Goal: Navigation & Orientation: Find specific page/section

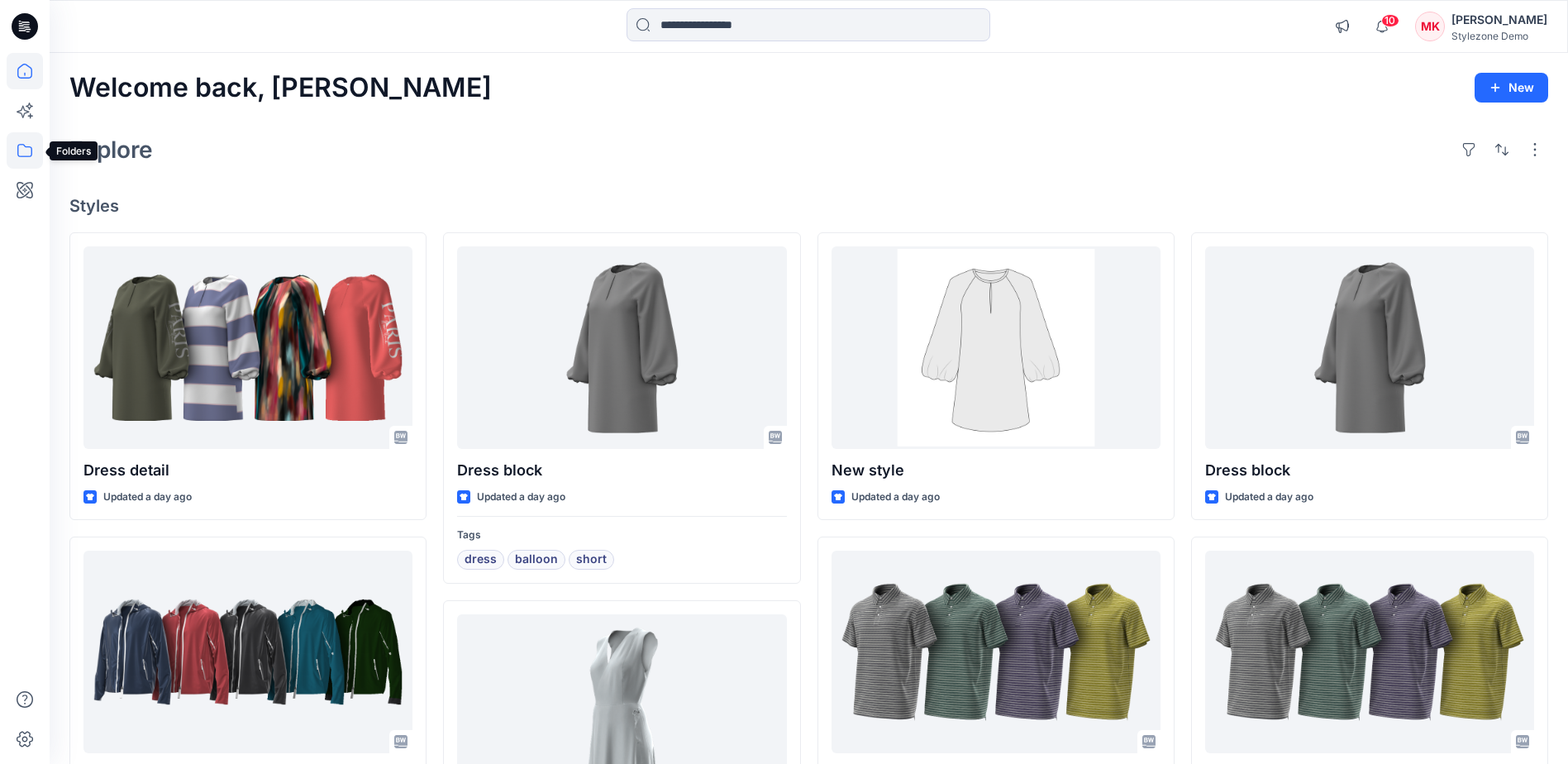
click at [18, 146] on icon at bounding box center [25, 150] width 15 height 14
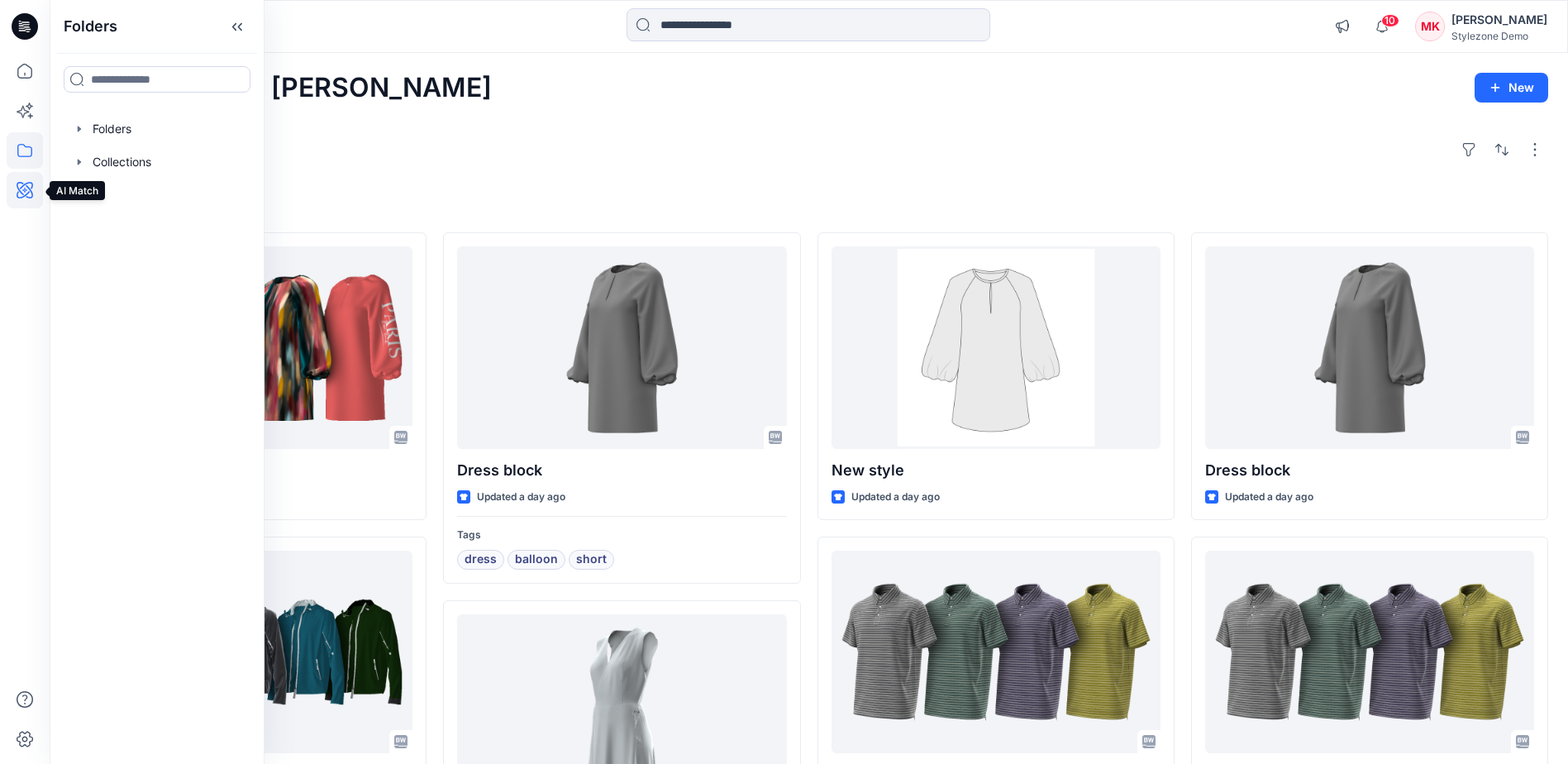
click at [21, 196] on icon at bounding box center [25, 191] width 36 height 36
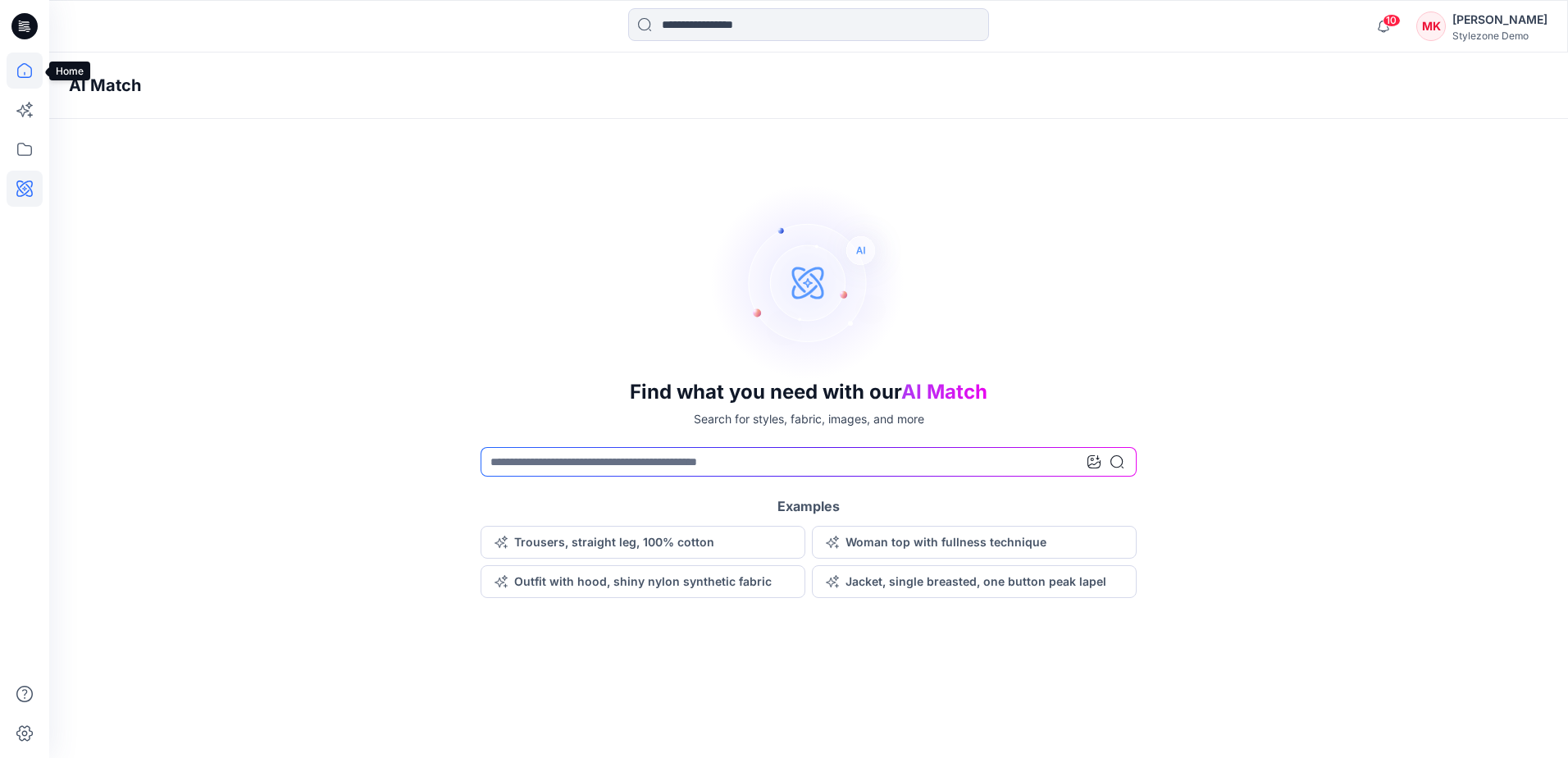
click at [20, 68] on icon at bounding box center [24, 71] width 36 height 36
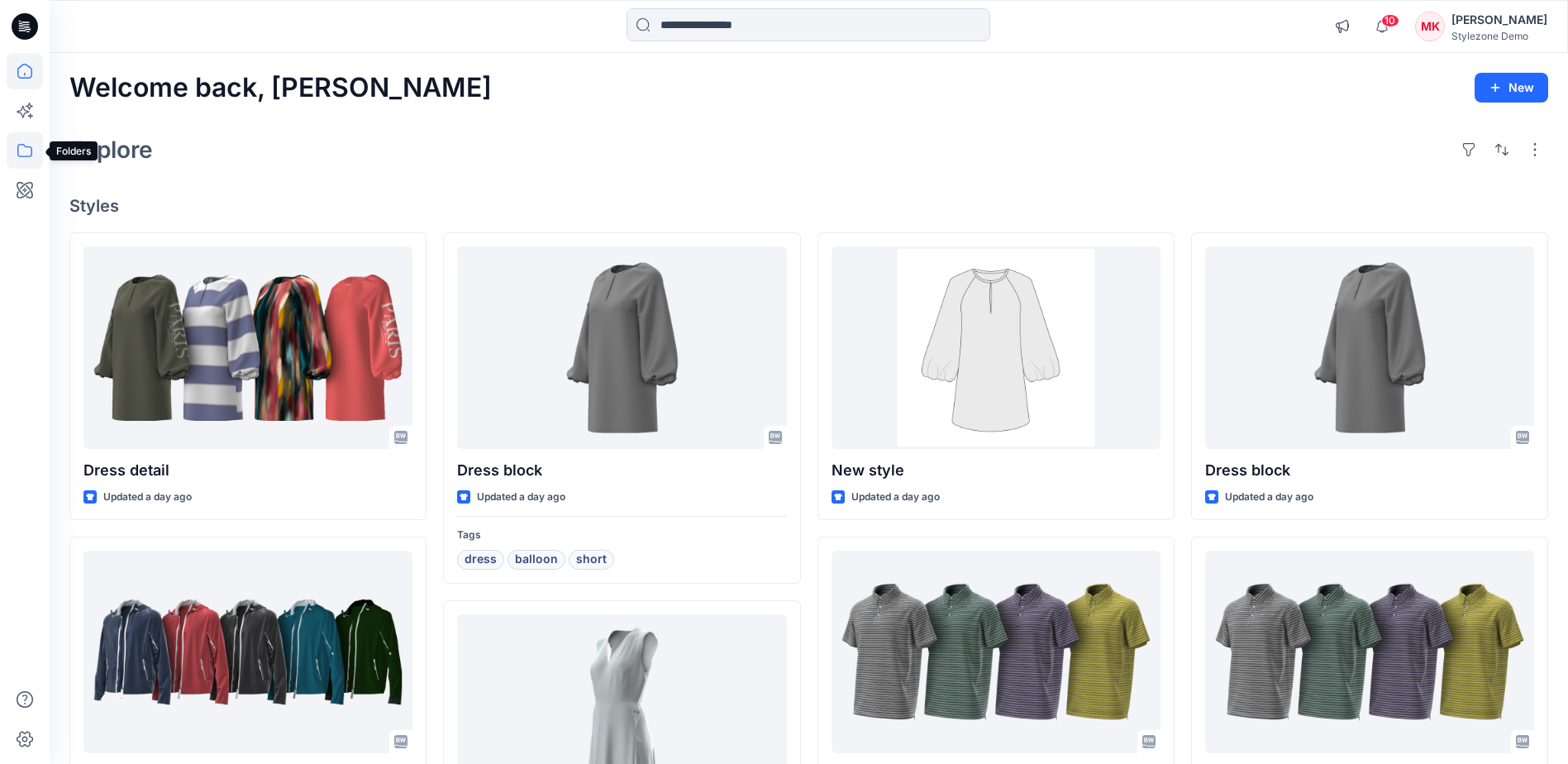
click at [15, 156] on icon at bounding box center [25, 150] width 36 height 36
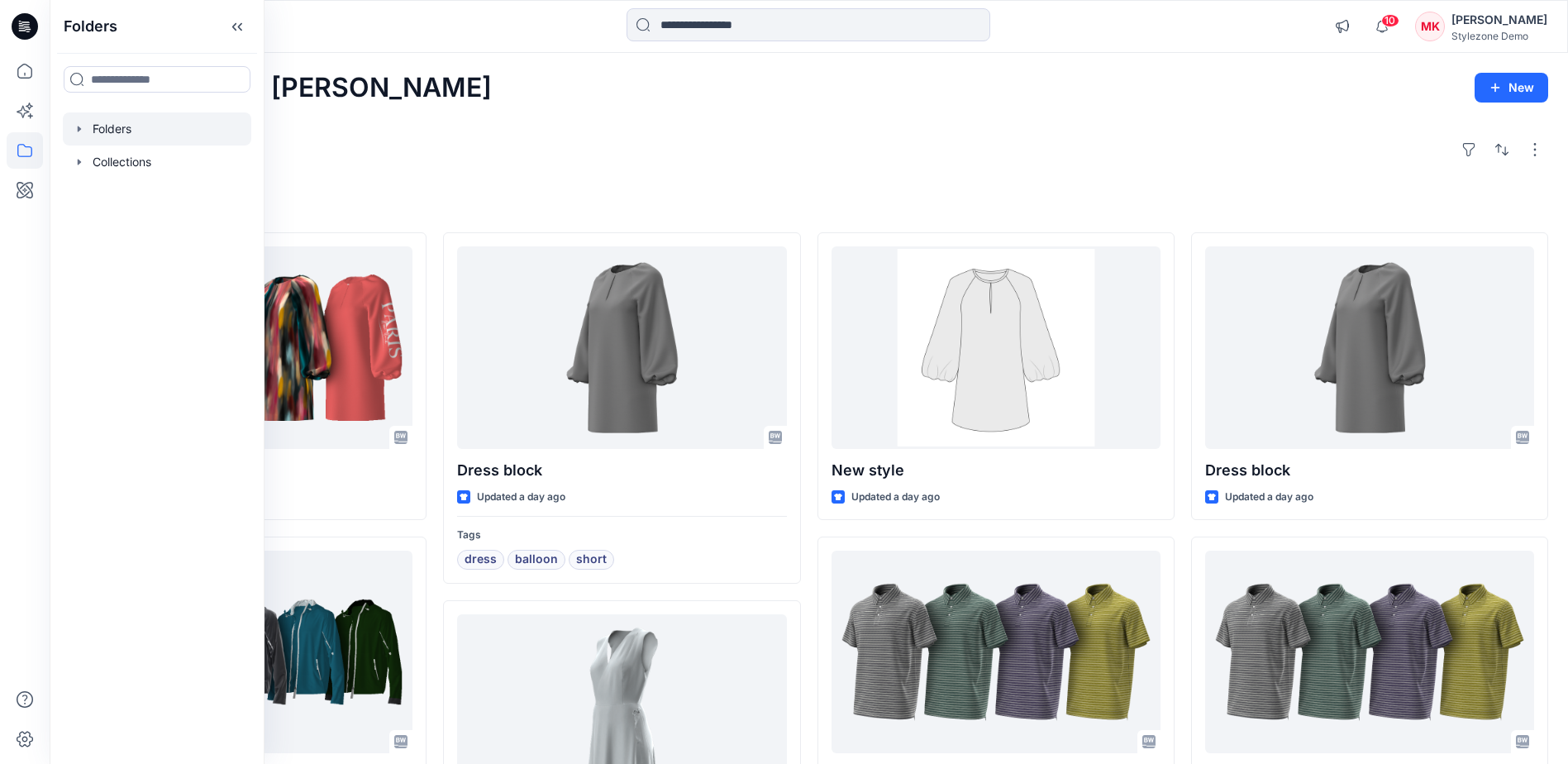
click at [155, 126] on div at bounding box center [157, 129] width 189 height 33
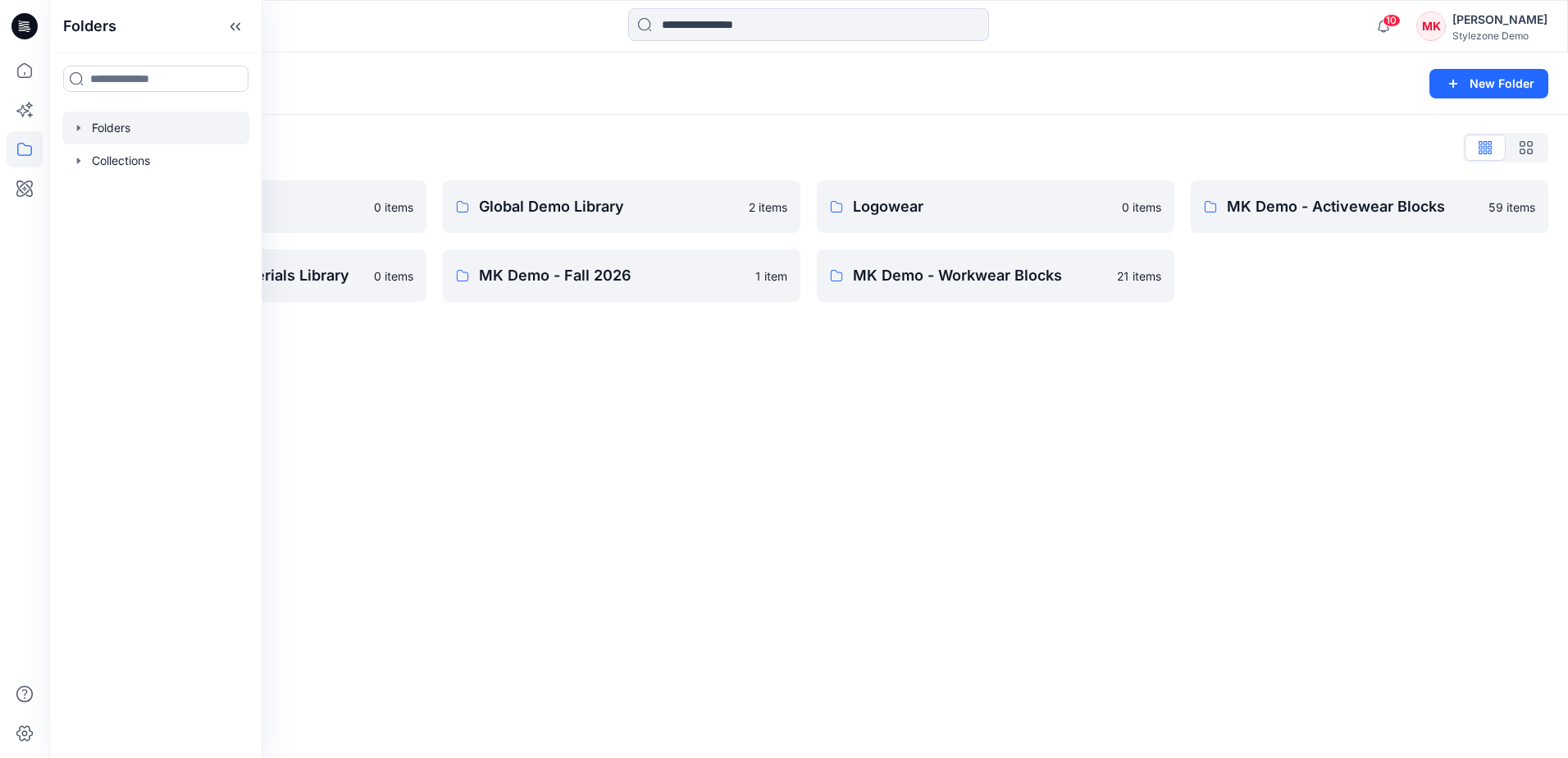
click at [519, 150] on div "Folders List" at bounding box center [808, 147] width 1479 height 26
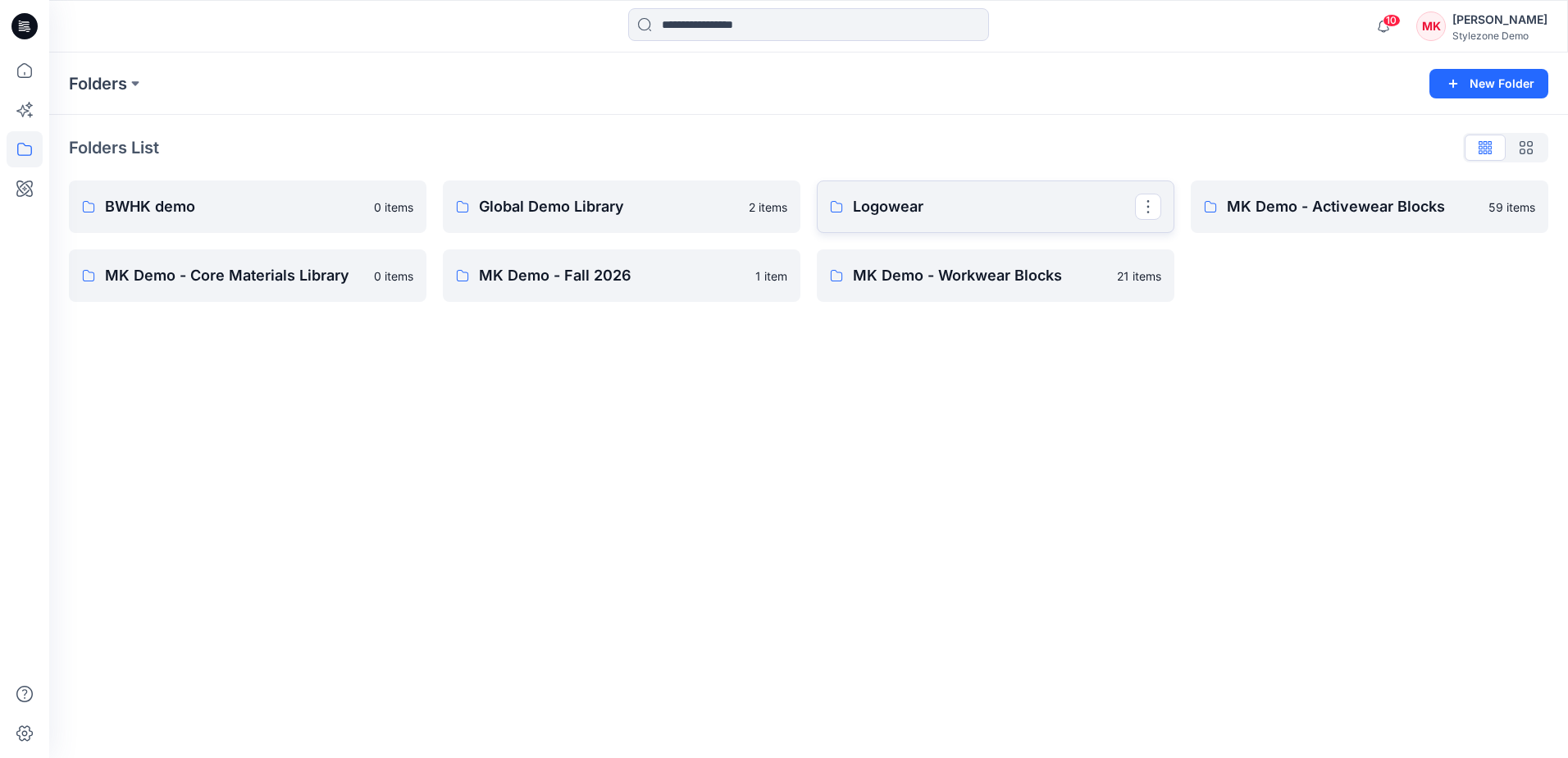
click at [866, 215] on p "Logowear" at bounding box center [994, 206] width 282 height 23
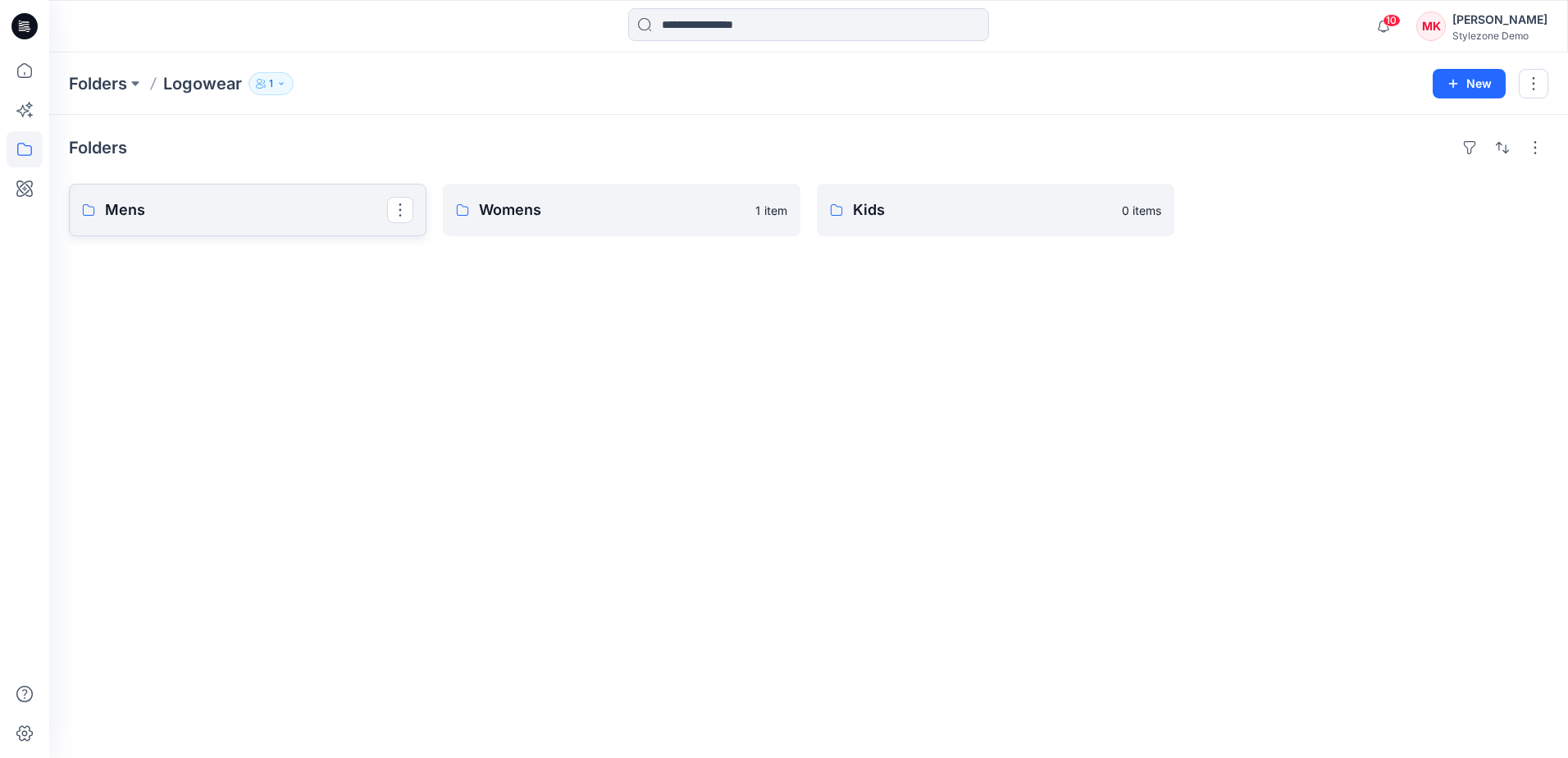
click at [290, 212] on p "Mens" at bounding box center [246, 209] width 282 height 23
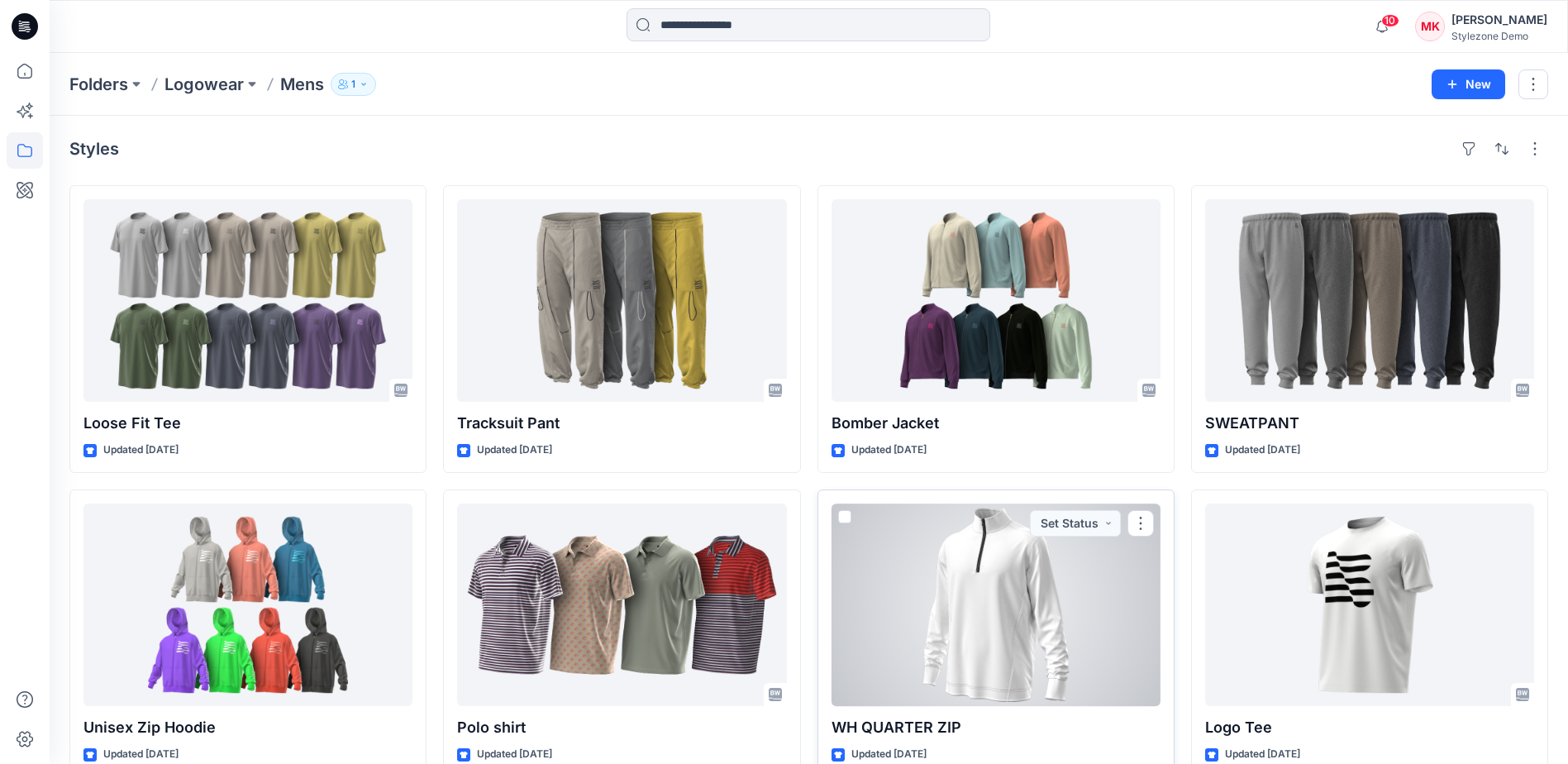
click at [1066, 618] on div at bounding box center [995, 604] width 329 height 202
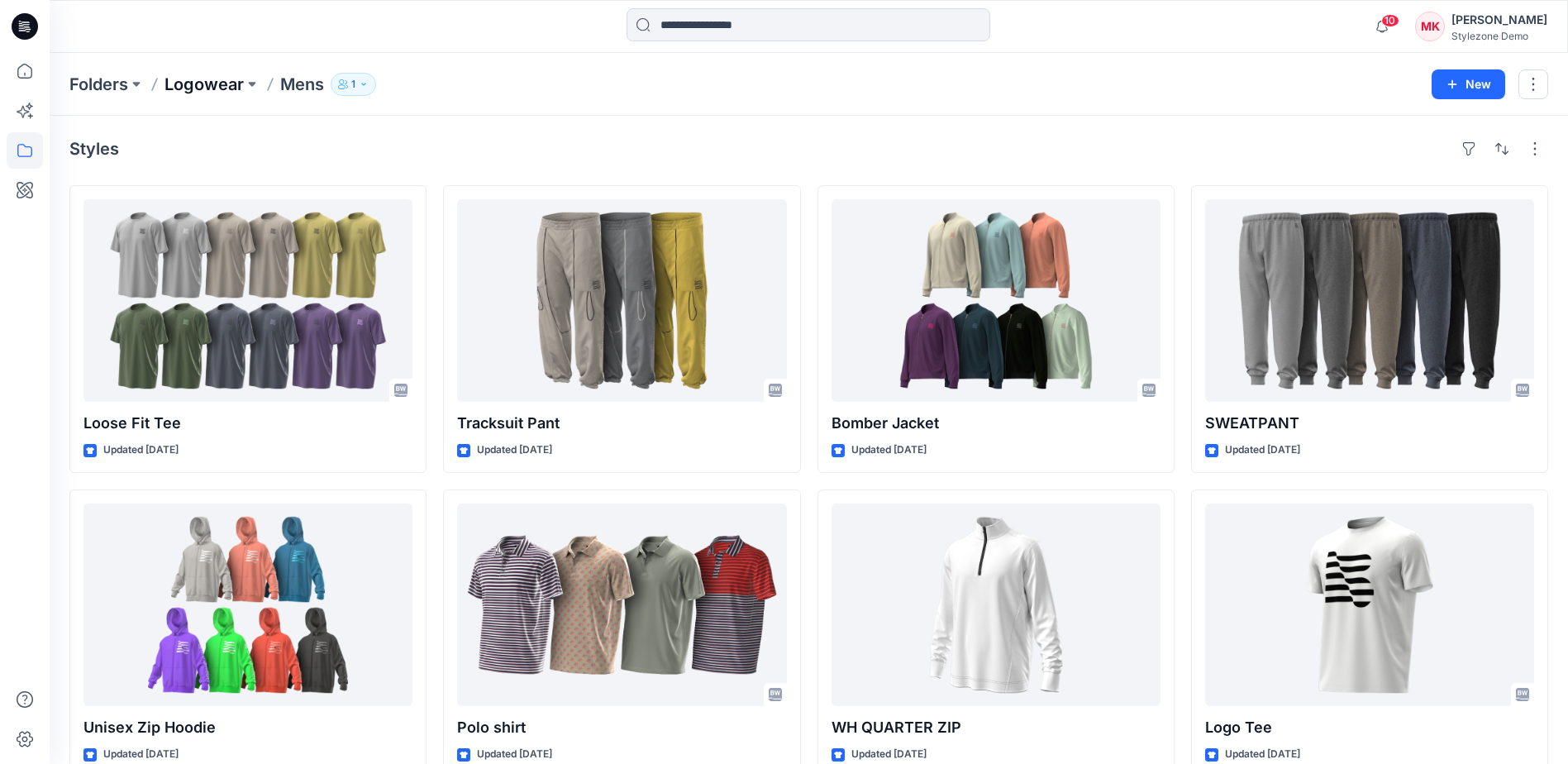
click at [224, 84] on p "Logowear" at bounding box center [203, 84] width 79 height 23
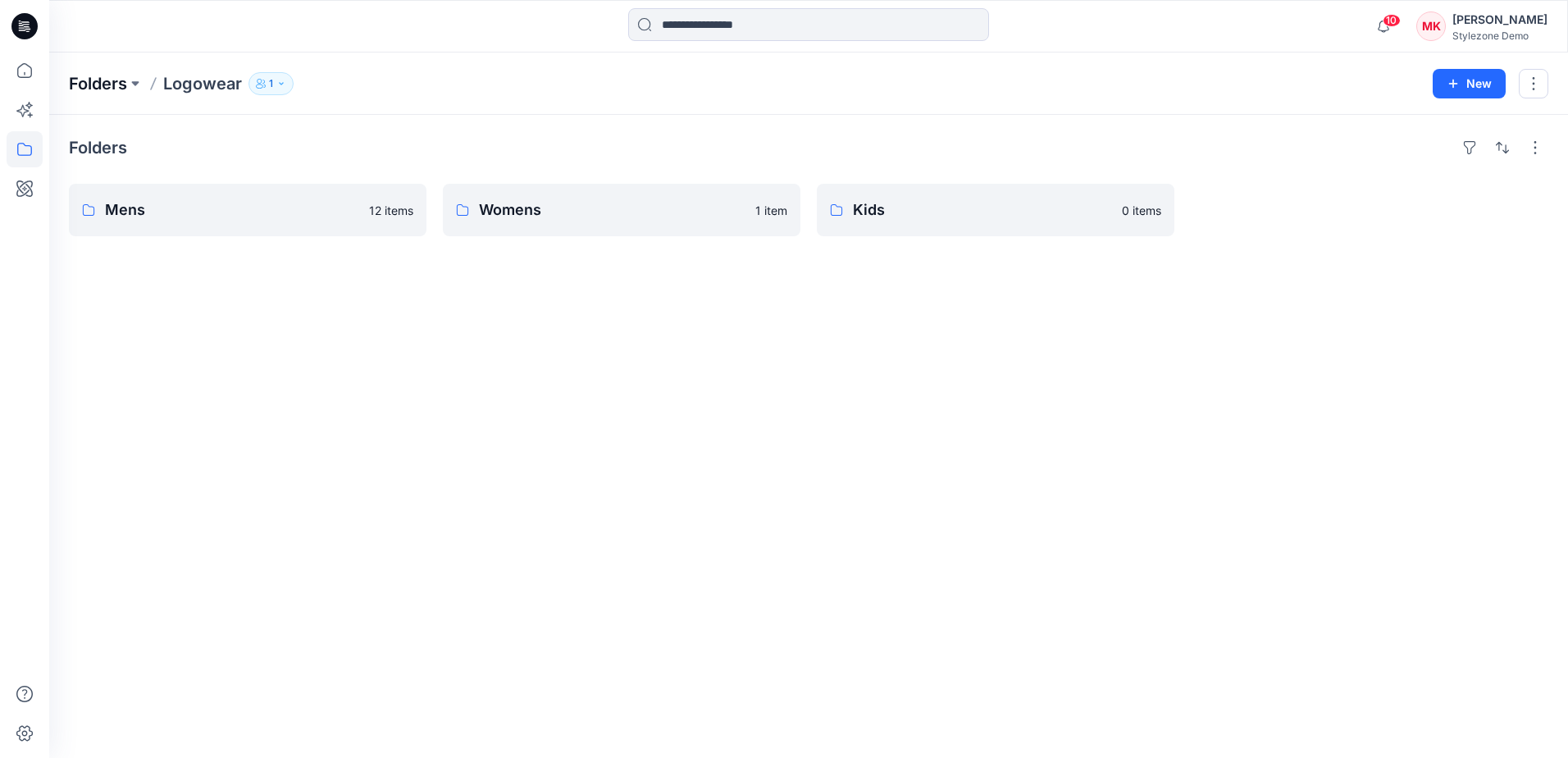
click at [99, 83] on p "Folders" at bounding box center [98, 83] width 58 height 23
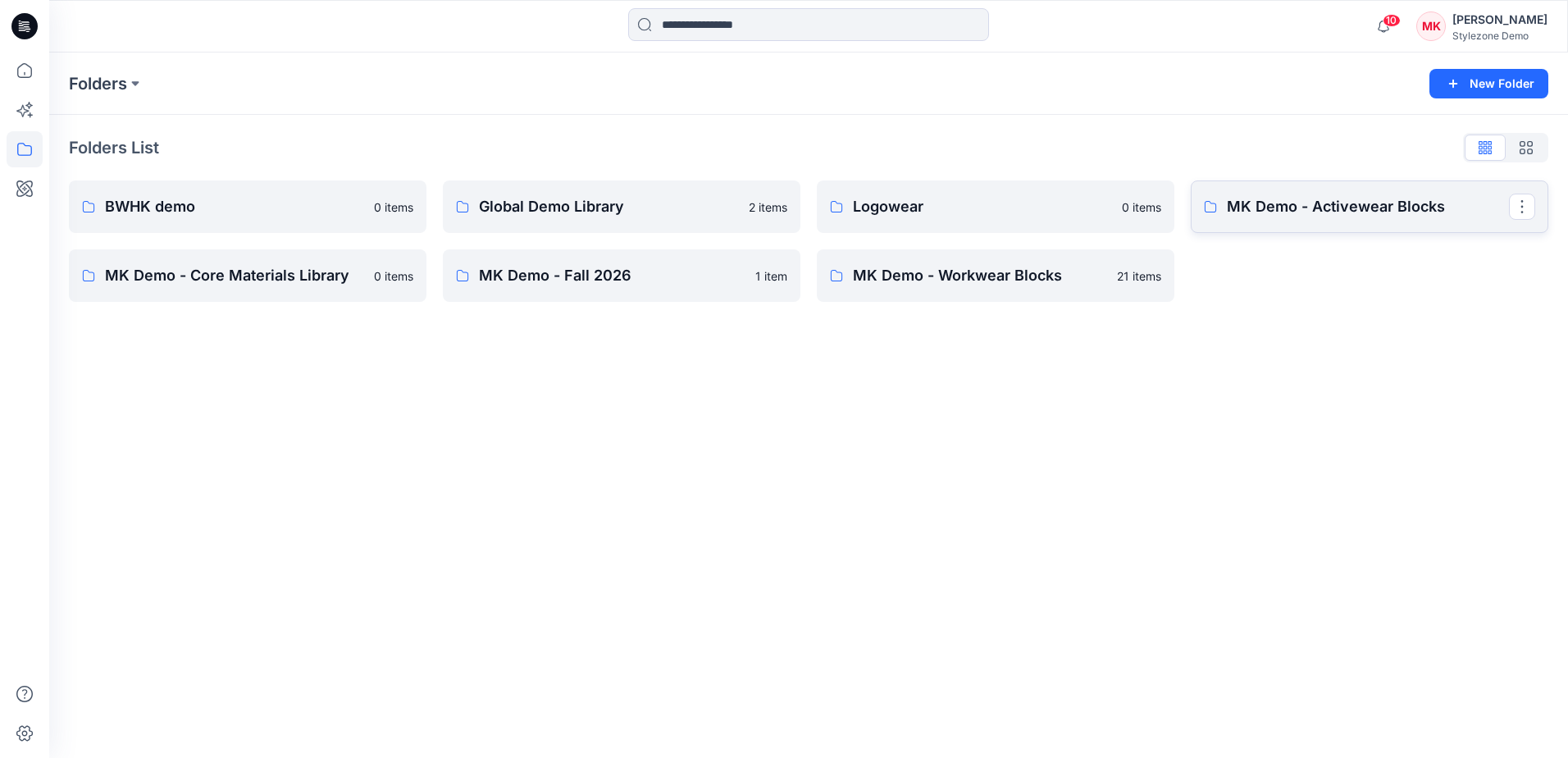
click at [1243, 198] on p "MK Demo - Activewear Blocks" at bounding box center [1368, 206] width 282 height 23
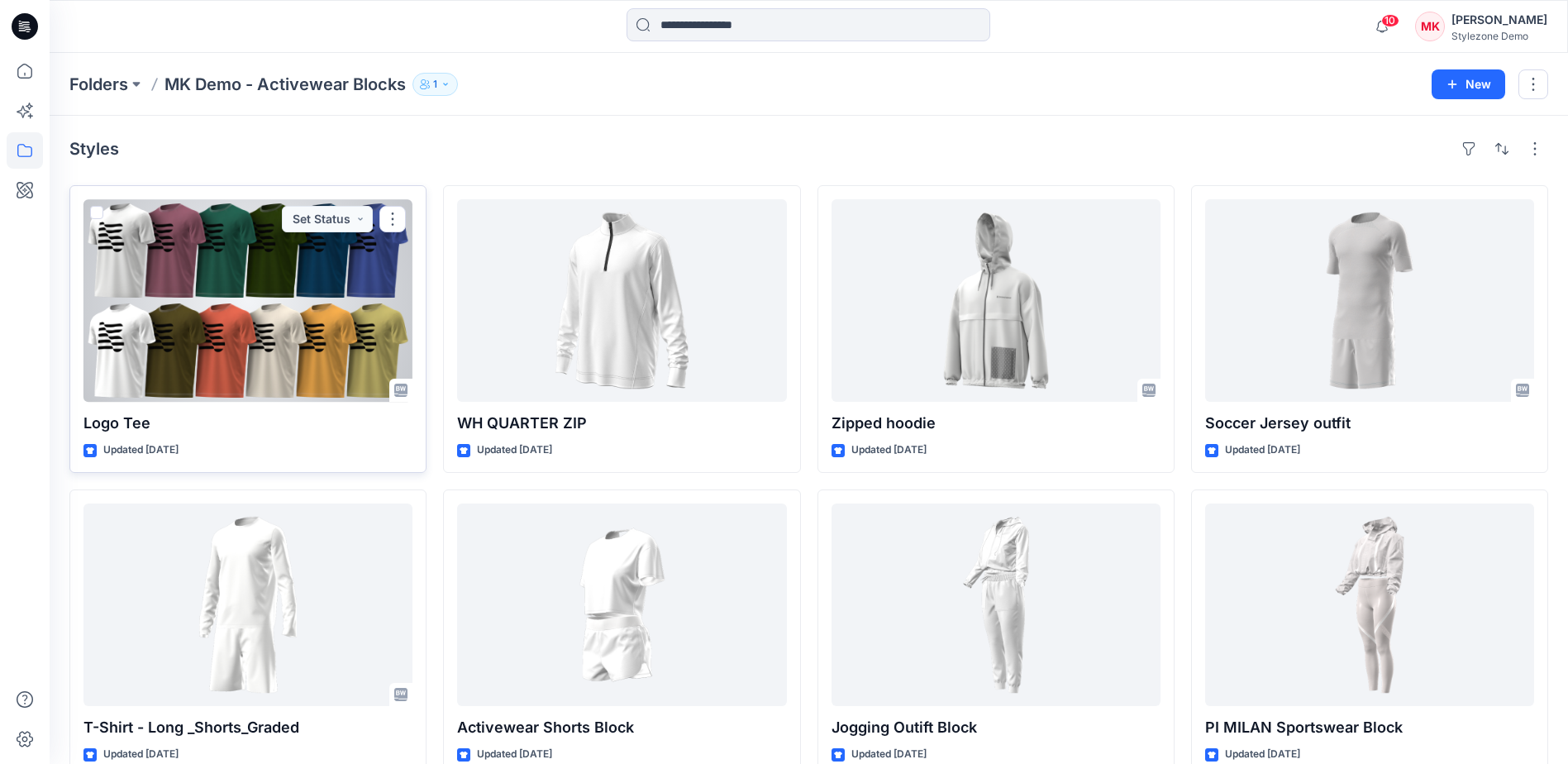
click at [356, 303] on div at bounding box center [248, 300] width 329 height 202
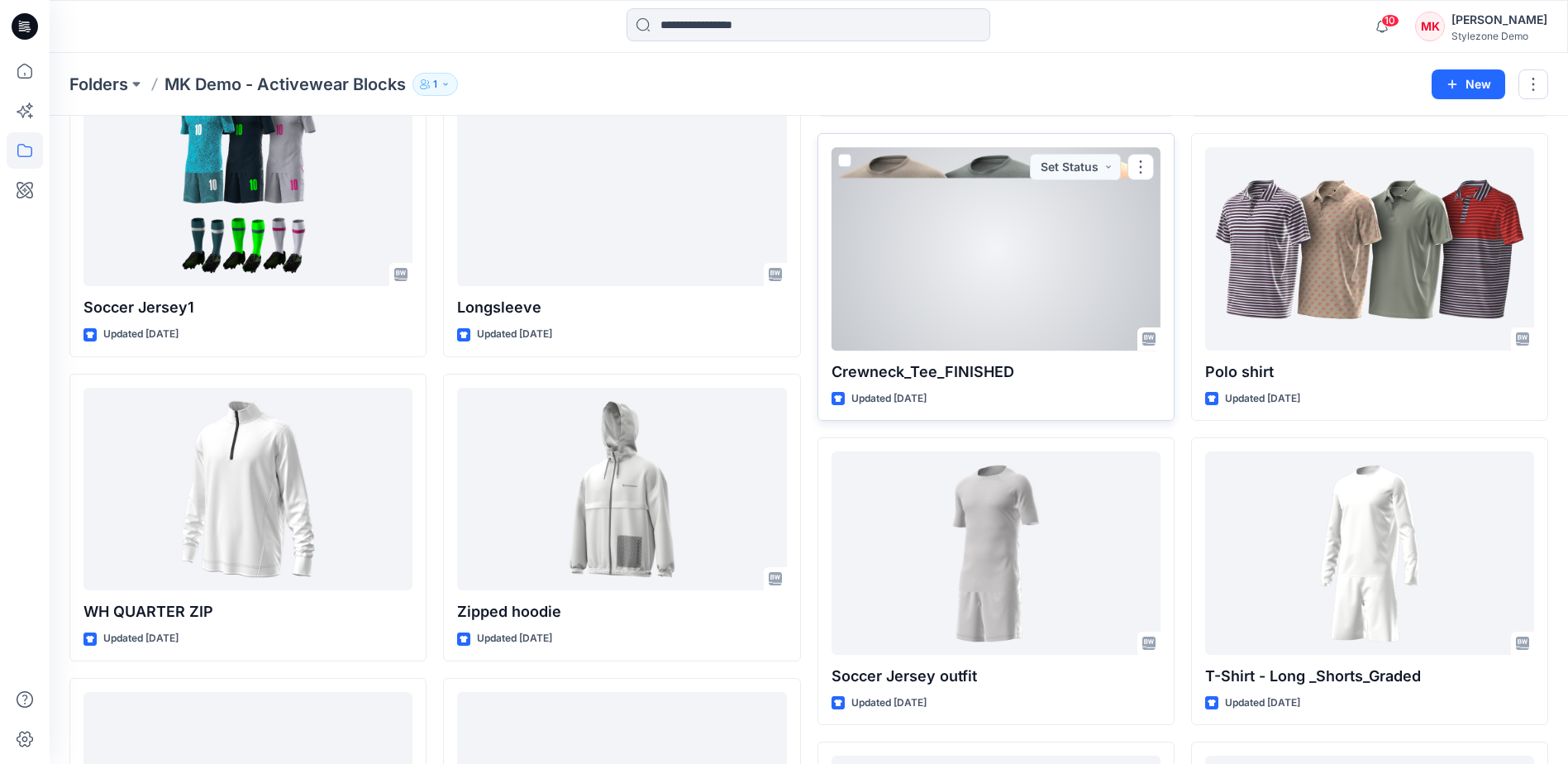
scroll to position [3141, 0]
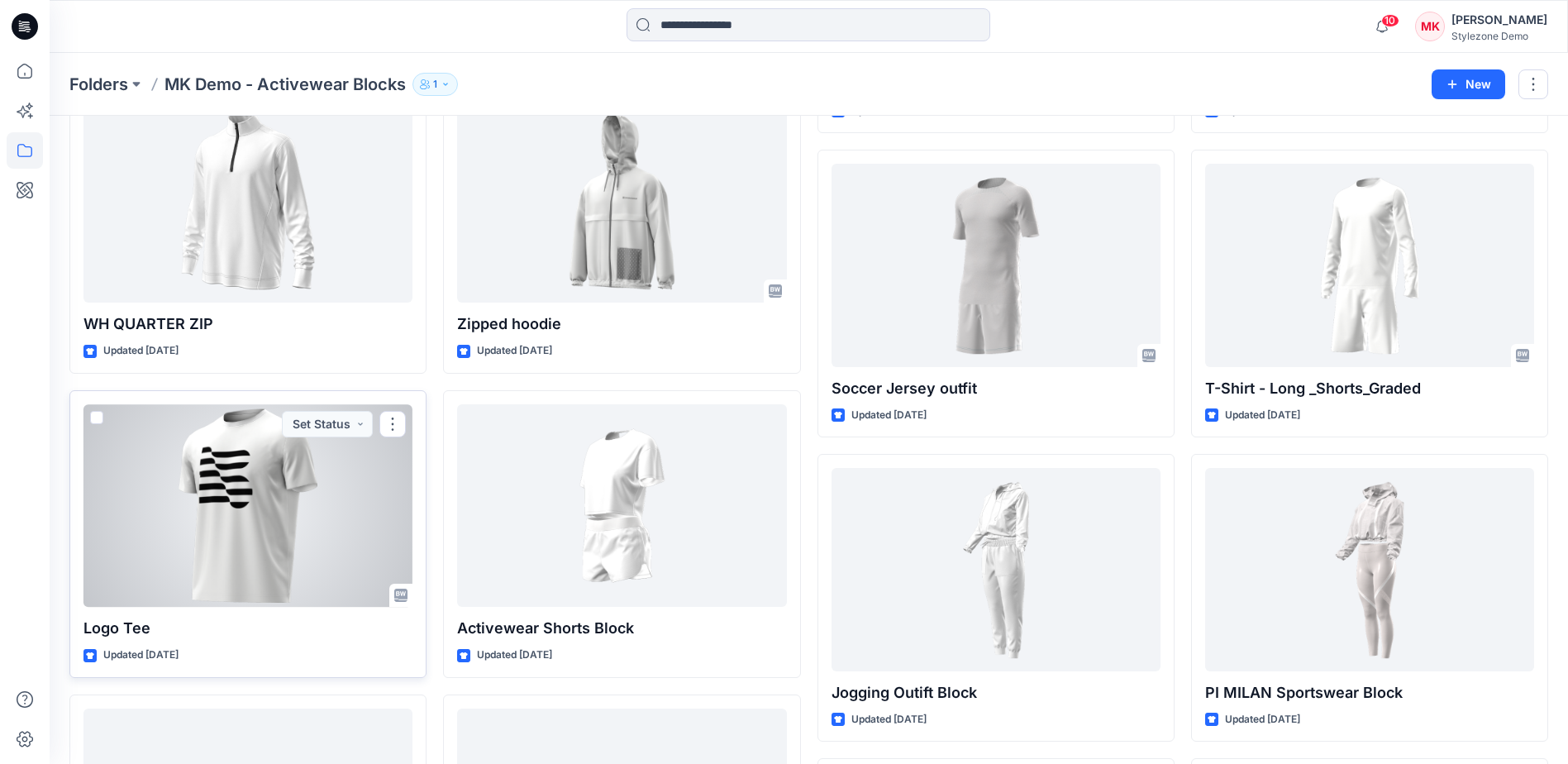
click at [208, 517] on div at bounding box center [248, 505] width 329 height 202
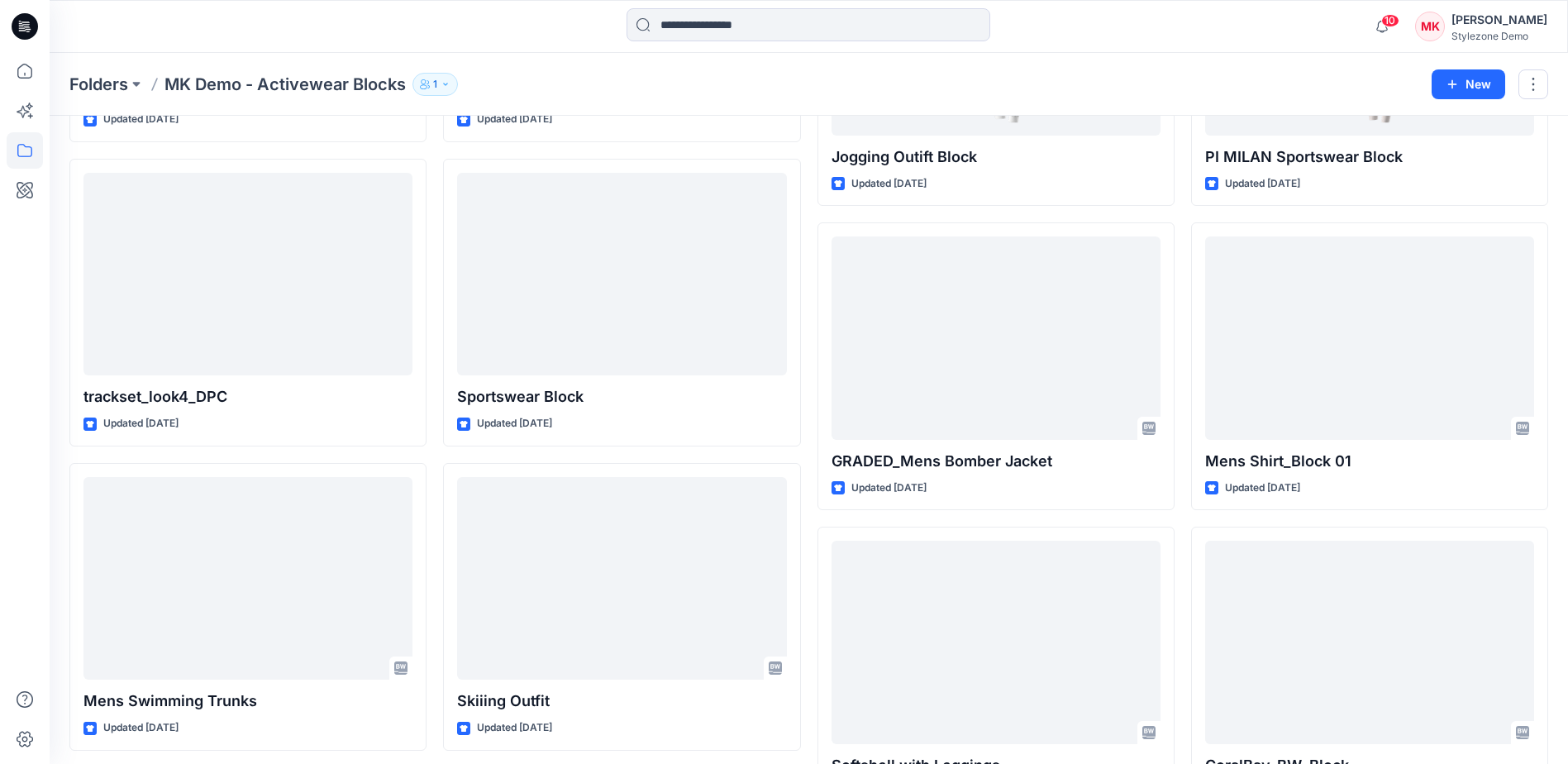
scroll to position [3471, 0]
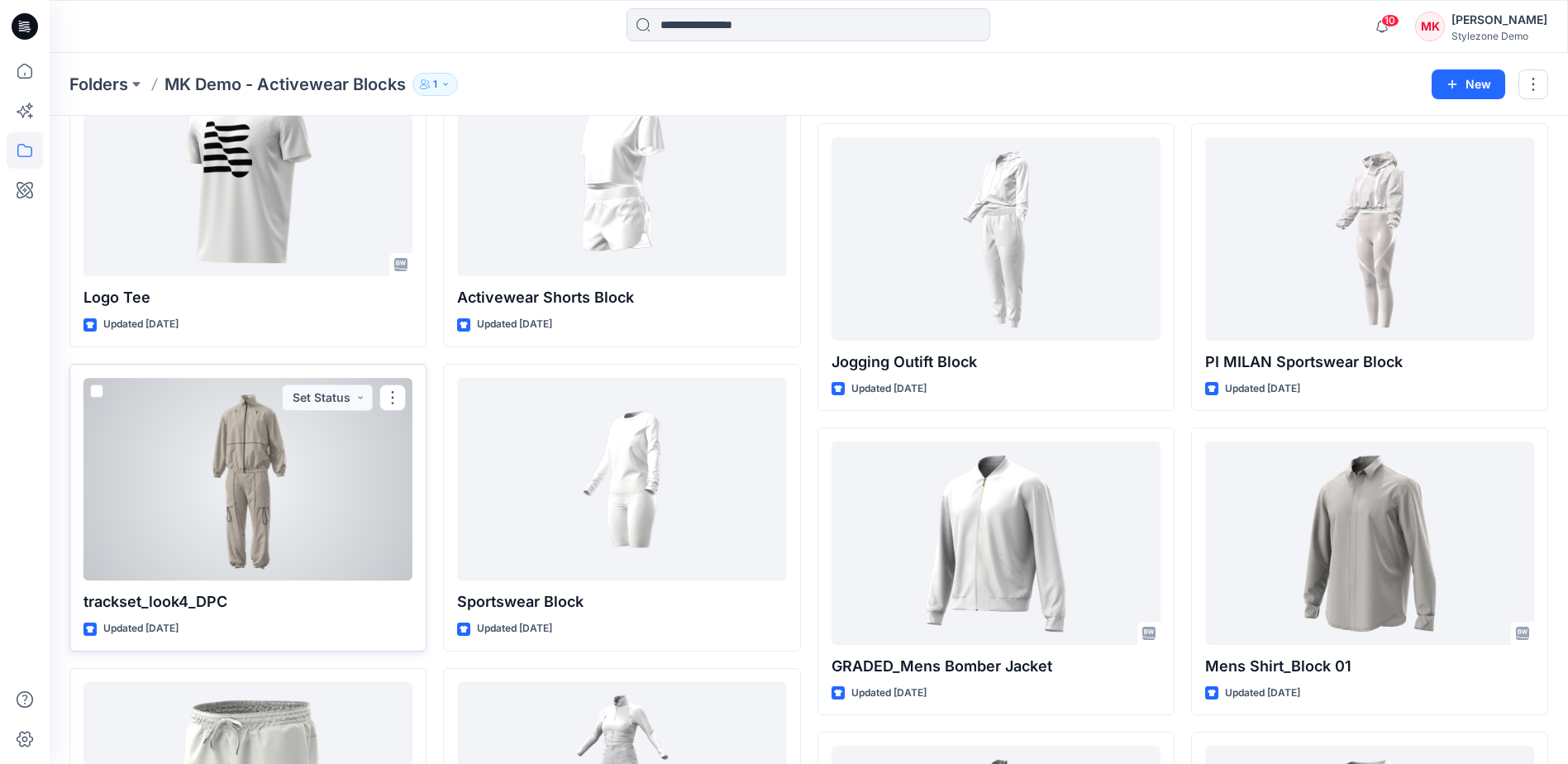
click at [308, 489] on div at bounding box center [248, 479] width 329 height 202
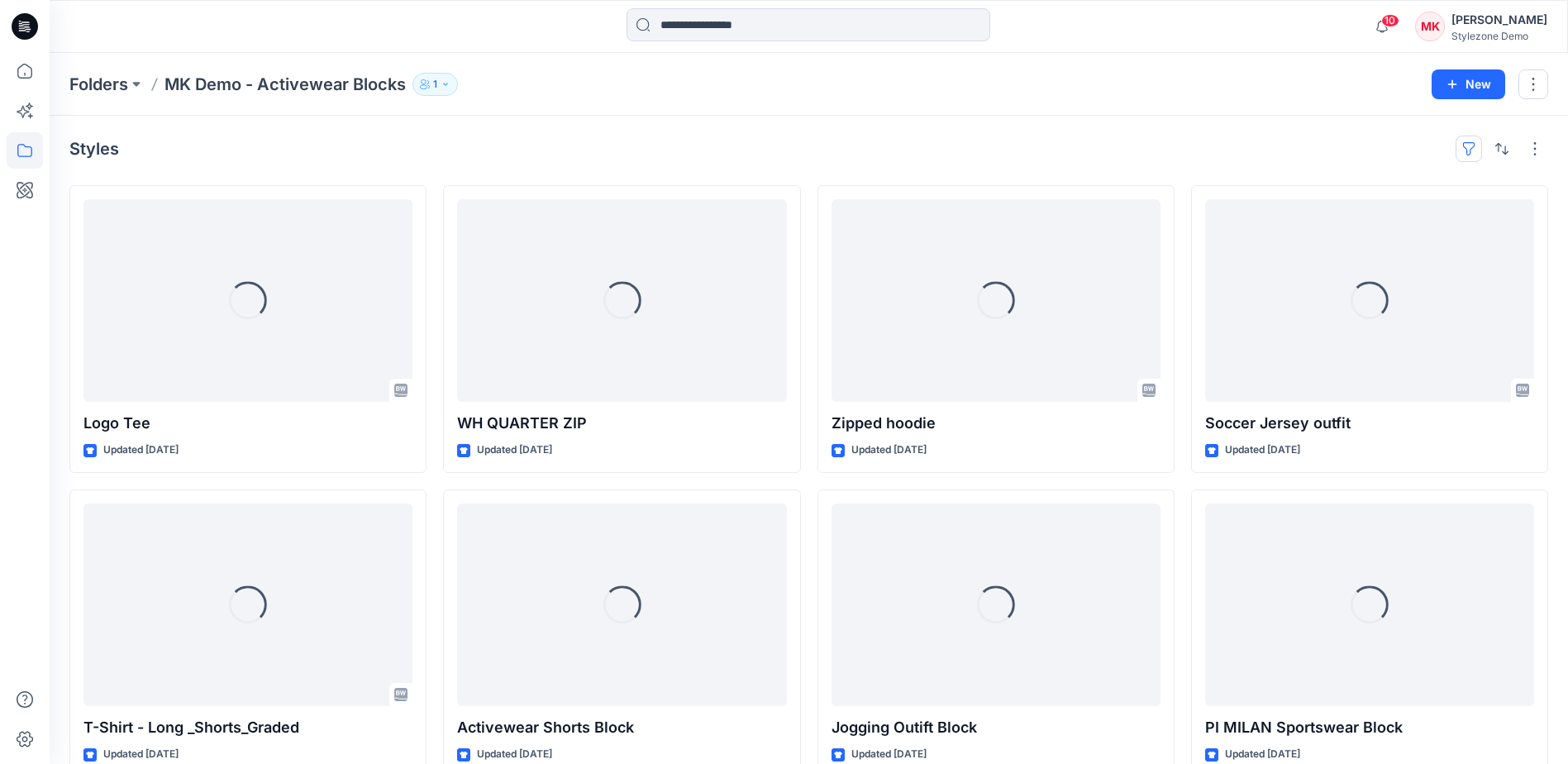
click at [1472, 143] on button "button" at bounding box center [1468, 149] width 26 height 26
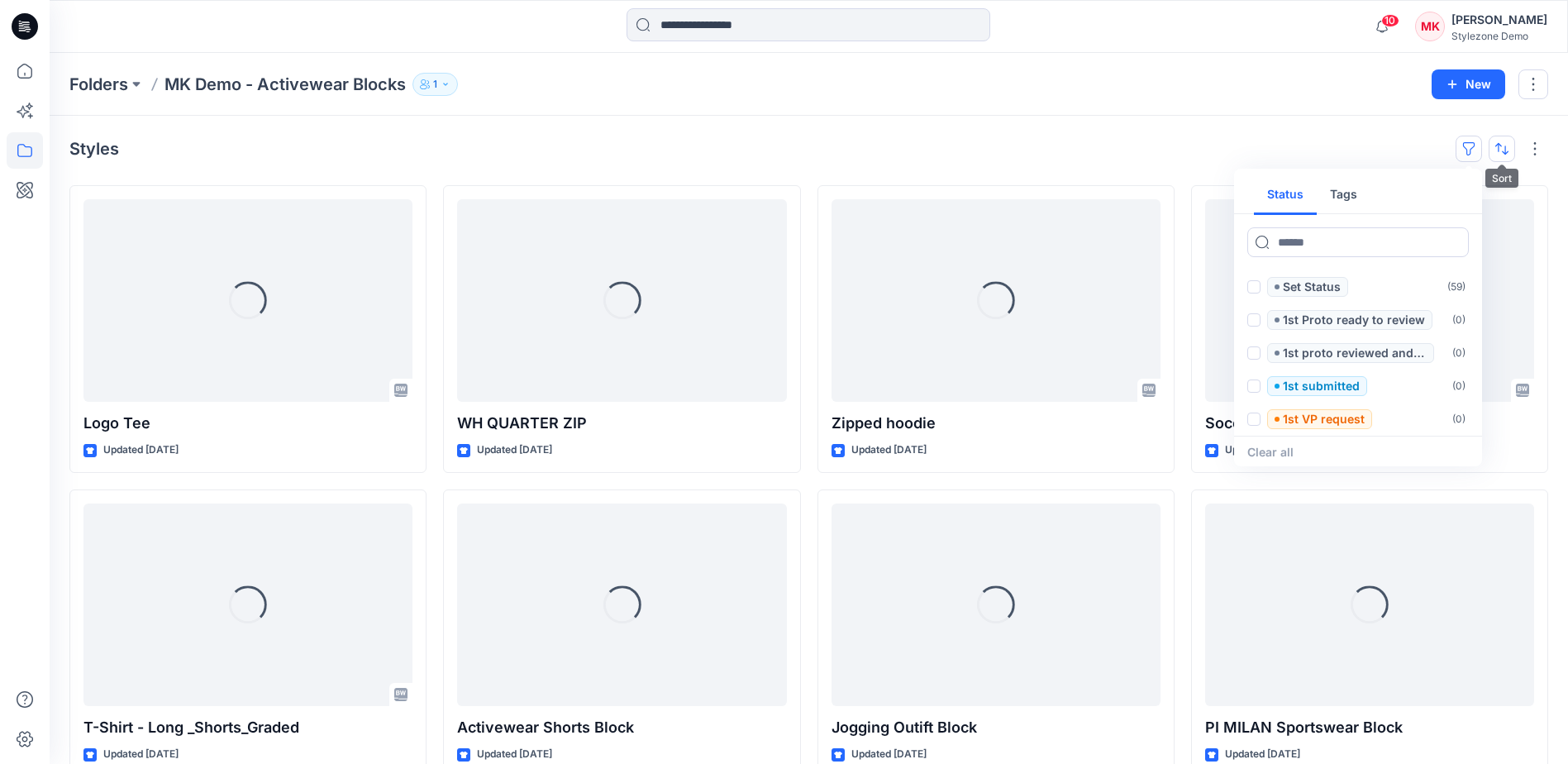
click at [1509, 146] on button "button" at bounding box center [1501, 149] width 26 height 26
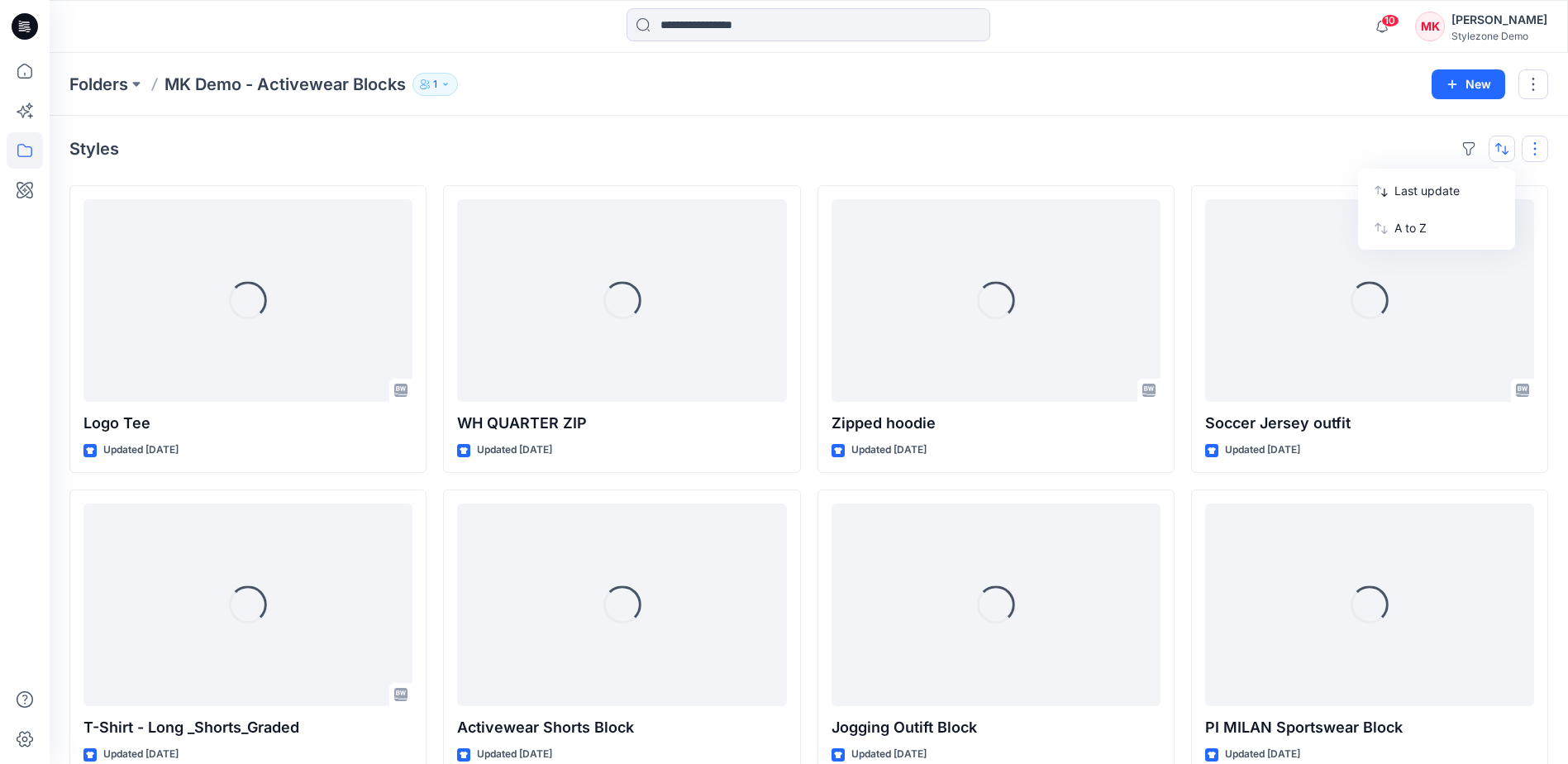
click at [1533, 147] on button "button" at bounding box center [1534, 149] width 26 height 26
click at [1272, 136] on div "Styles Layout Grid Large Grid Folder View Compact Card Card View Card Info Tags" at bounding box center [809, 149] width 1479 height 26
click at [105, 88] on p "Folders" at bounding box center [98, 84] width 58 height 23
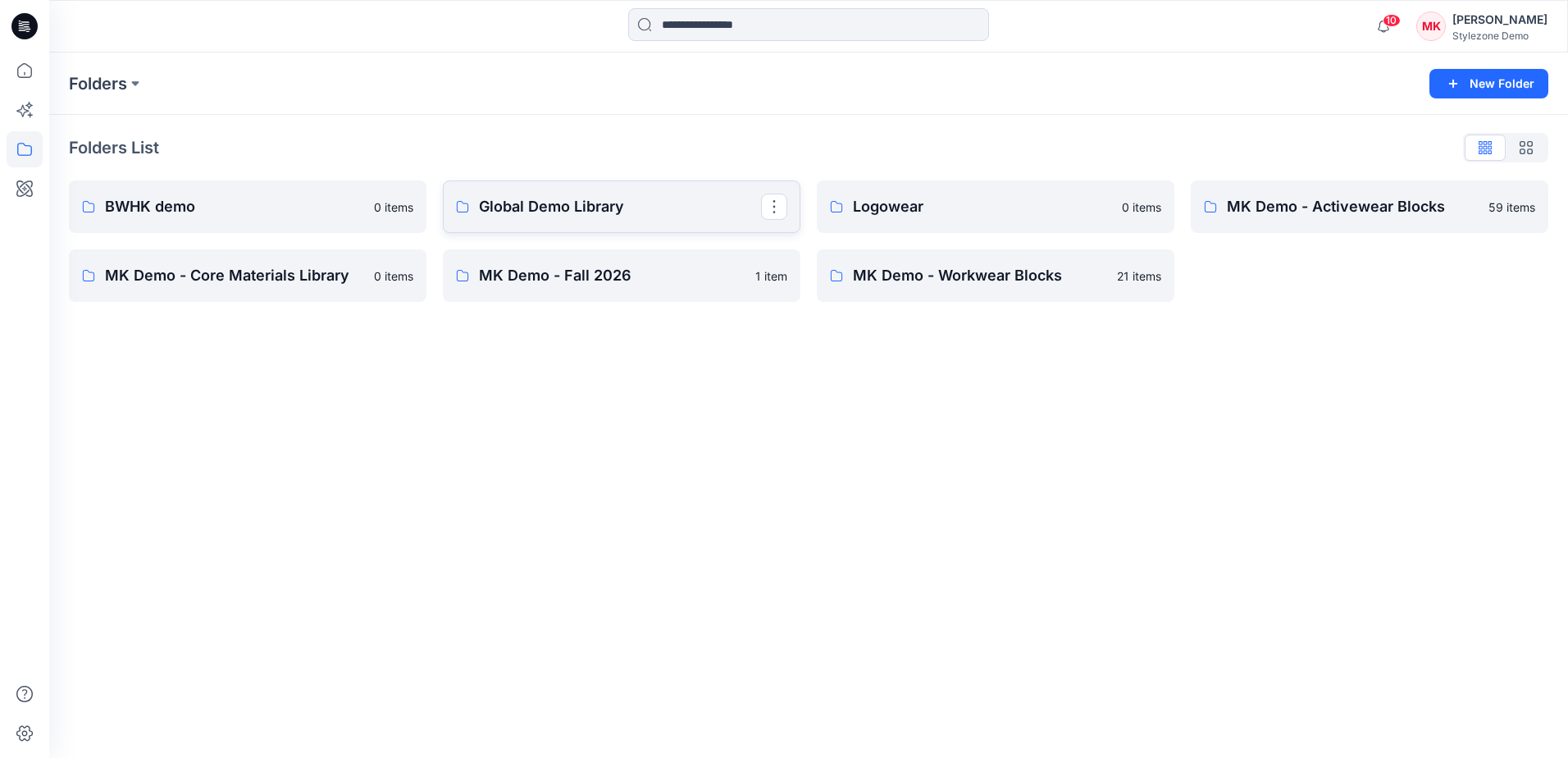
click at [641, 208] on p "Global Demo Library" at bounding box center [620, 206] width 282 height 23
click at [1021, 301] on link "MK Demo - Workwear Blocks" at bounding box center [995, 276] width 357 height 52
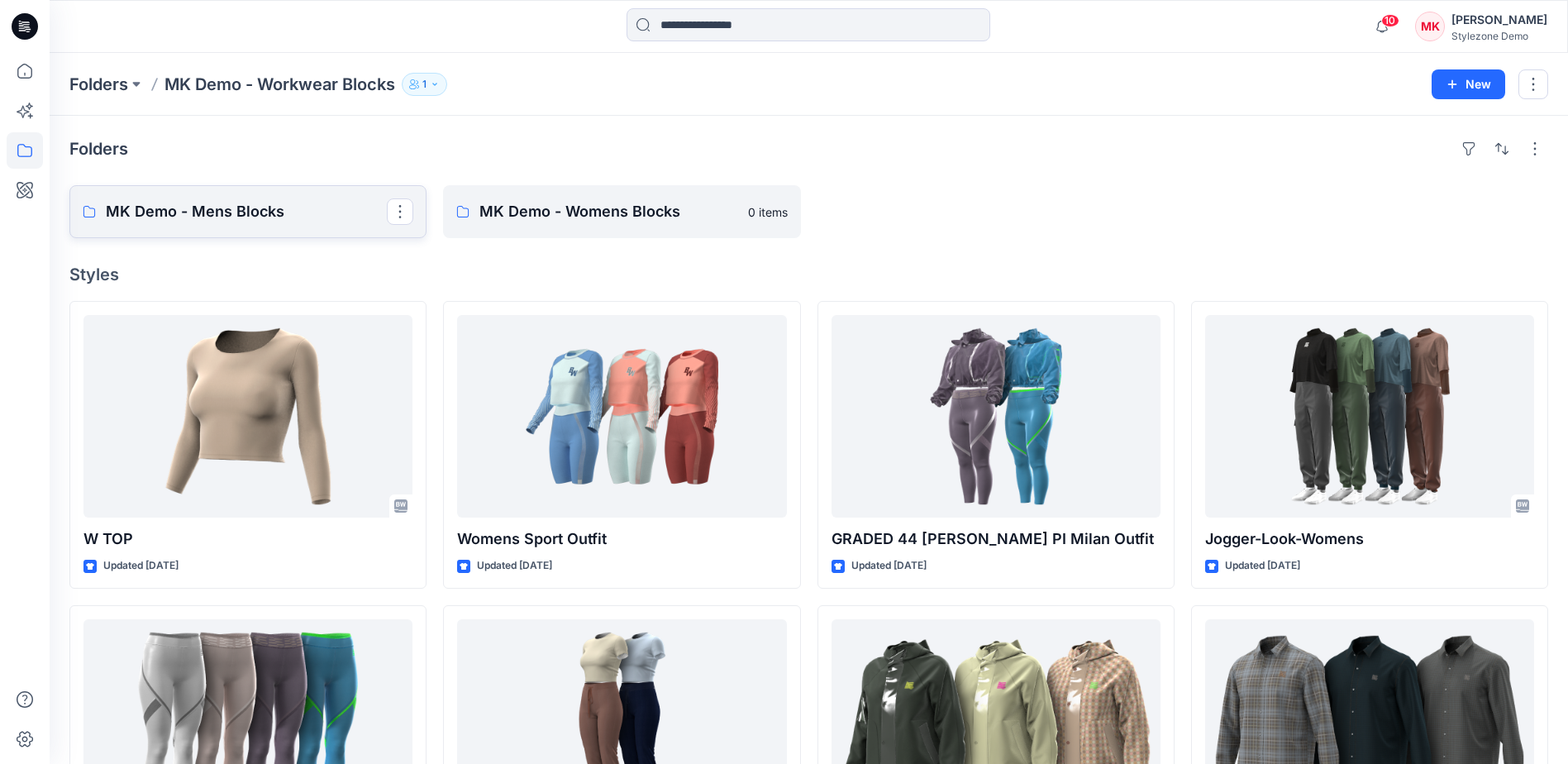
click at [218, 222] on p "MK Demo - Mens Blocks" at bounding box center [246, 211] width 281 height 23
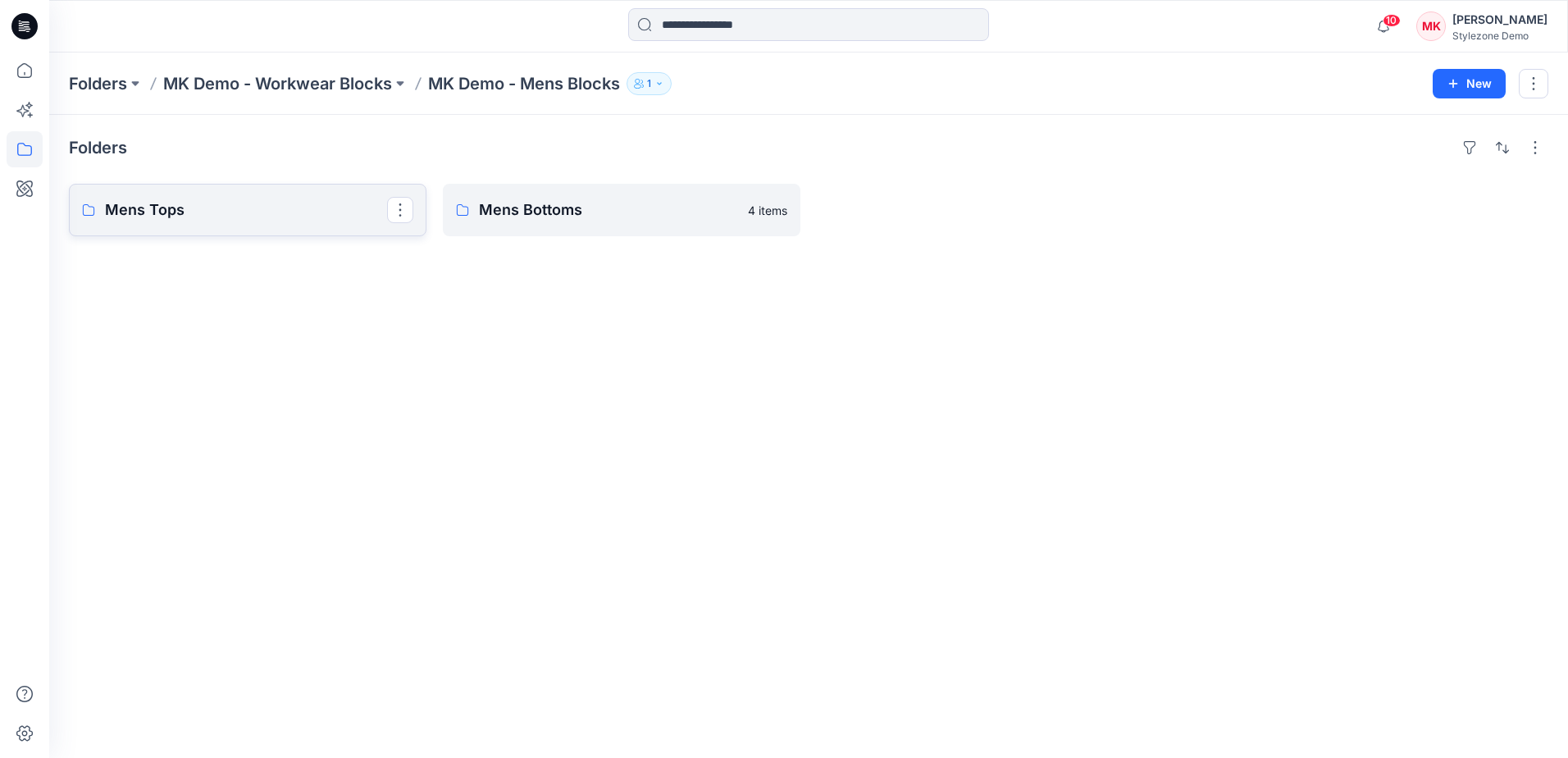
click at [296, 196] on link "Mens Tops" at bounding box center [247, 210] width 357 height 52
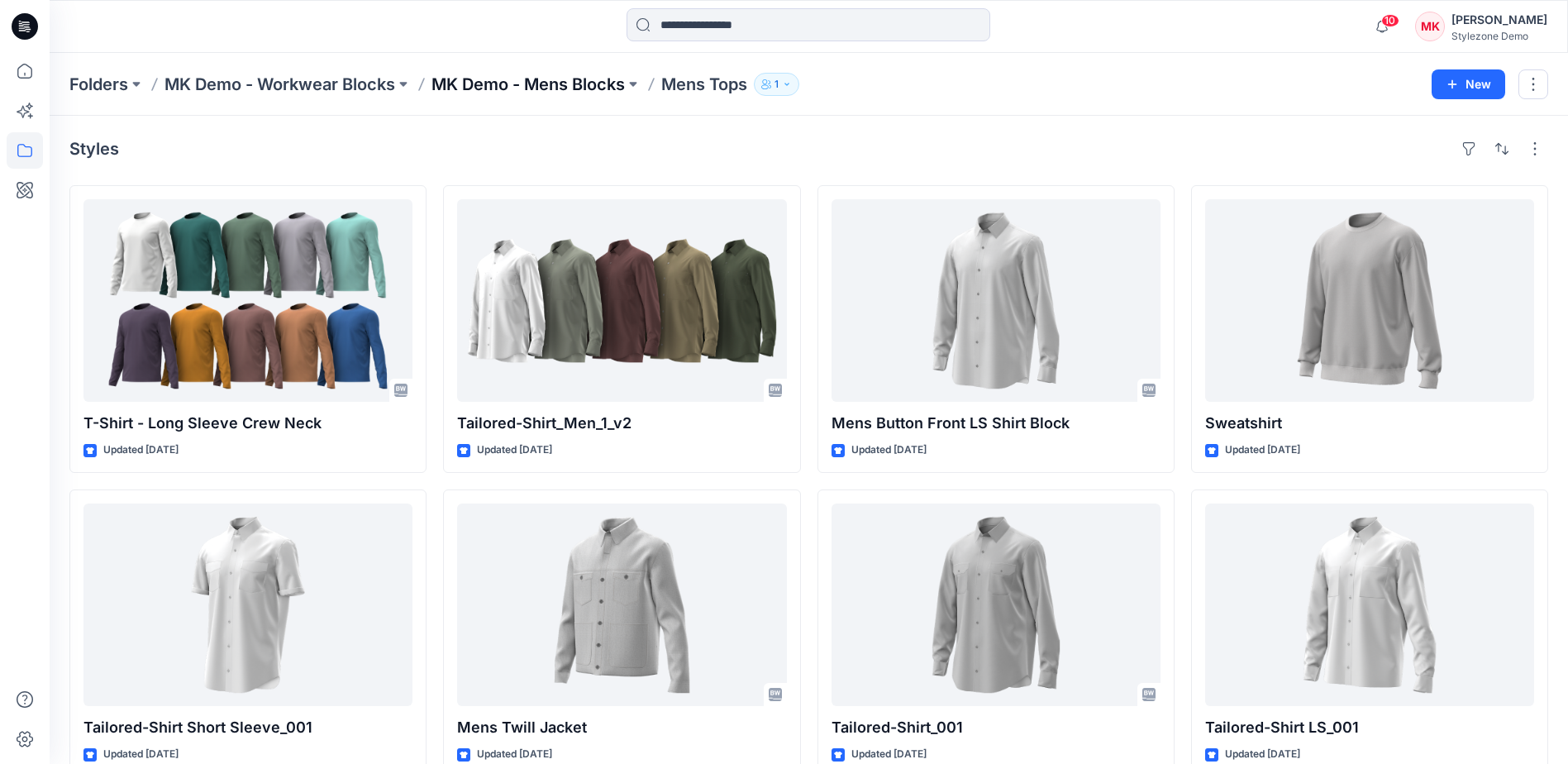
click at [482, 86] on p "MK Demo - Mens Blocks" at bounding box center [528, 84] width 193 height 23
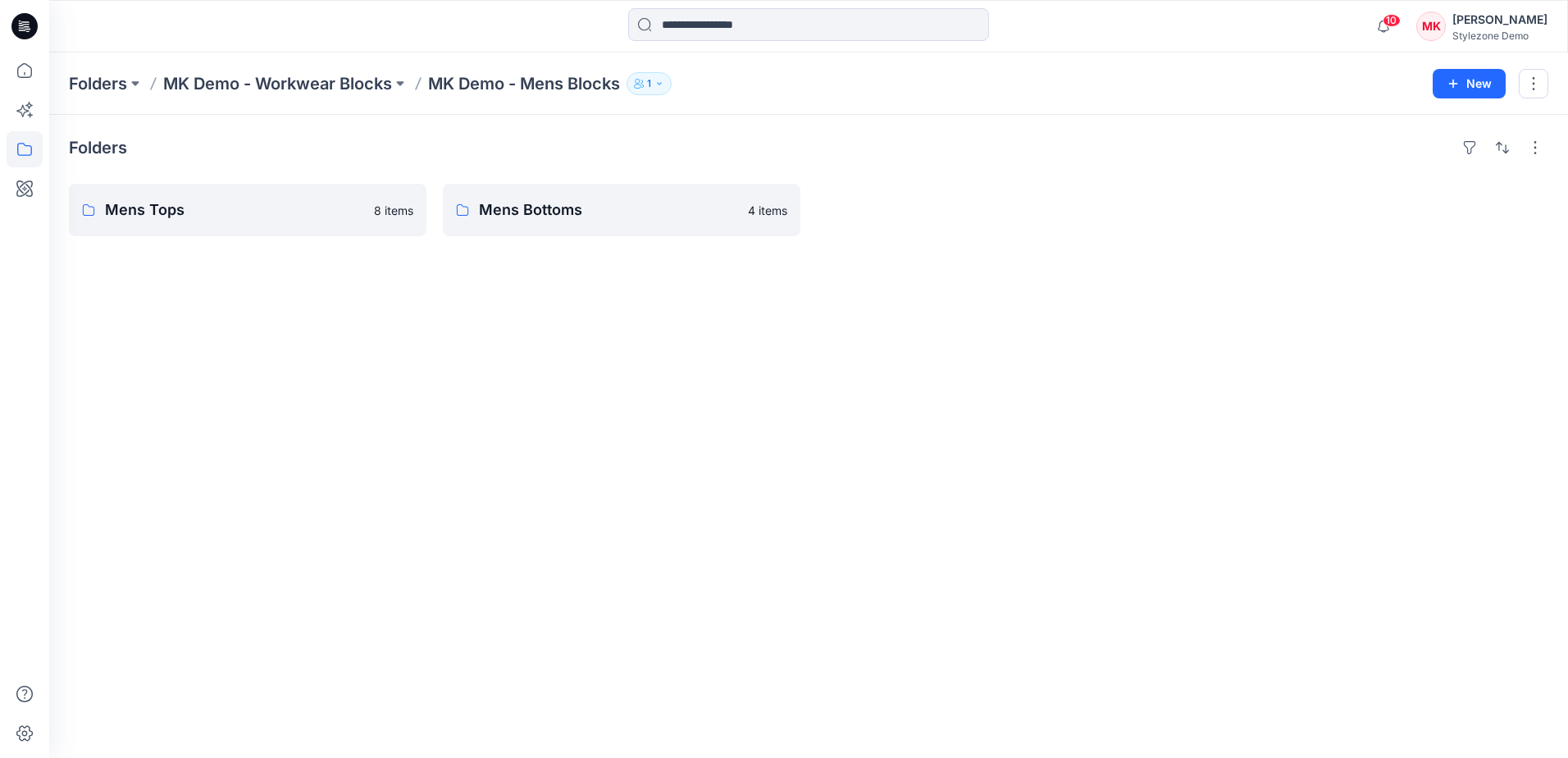
click at [366, 620] on div "Folders Mens Tops 8 items Mens Bottoms 4 items" at bounding box center [808, 436] width 1519 height 643
click at [309, 206] on p "Mens Tops" at bounding box center [246, 209] width 282 height 23
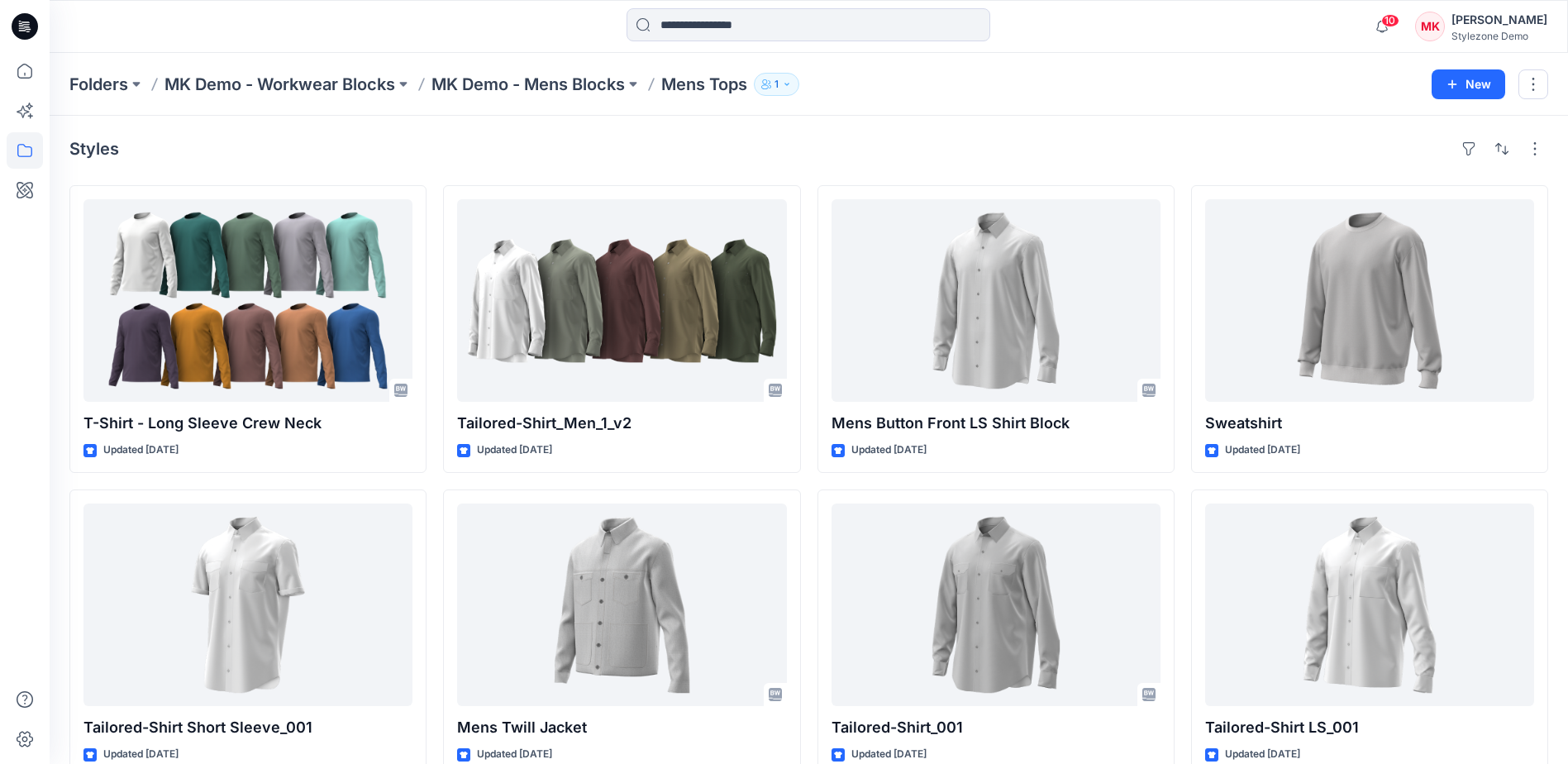
click at [593, 143] on div "Styles" at bounding box center [809, 149] width 1479 height 26
click at [614, 141] on div "Styles" at bounding box center [809, 149] width 1479 height 26
click at [588, 148] on div "Styles" at bounding box center [809, 149] width 1479 height 26
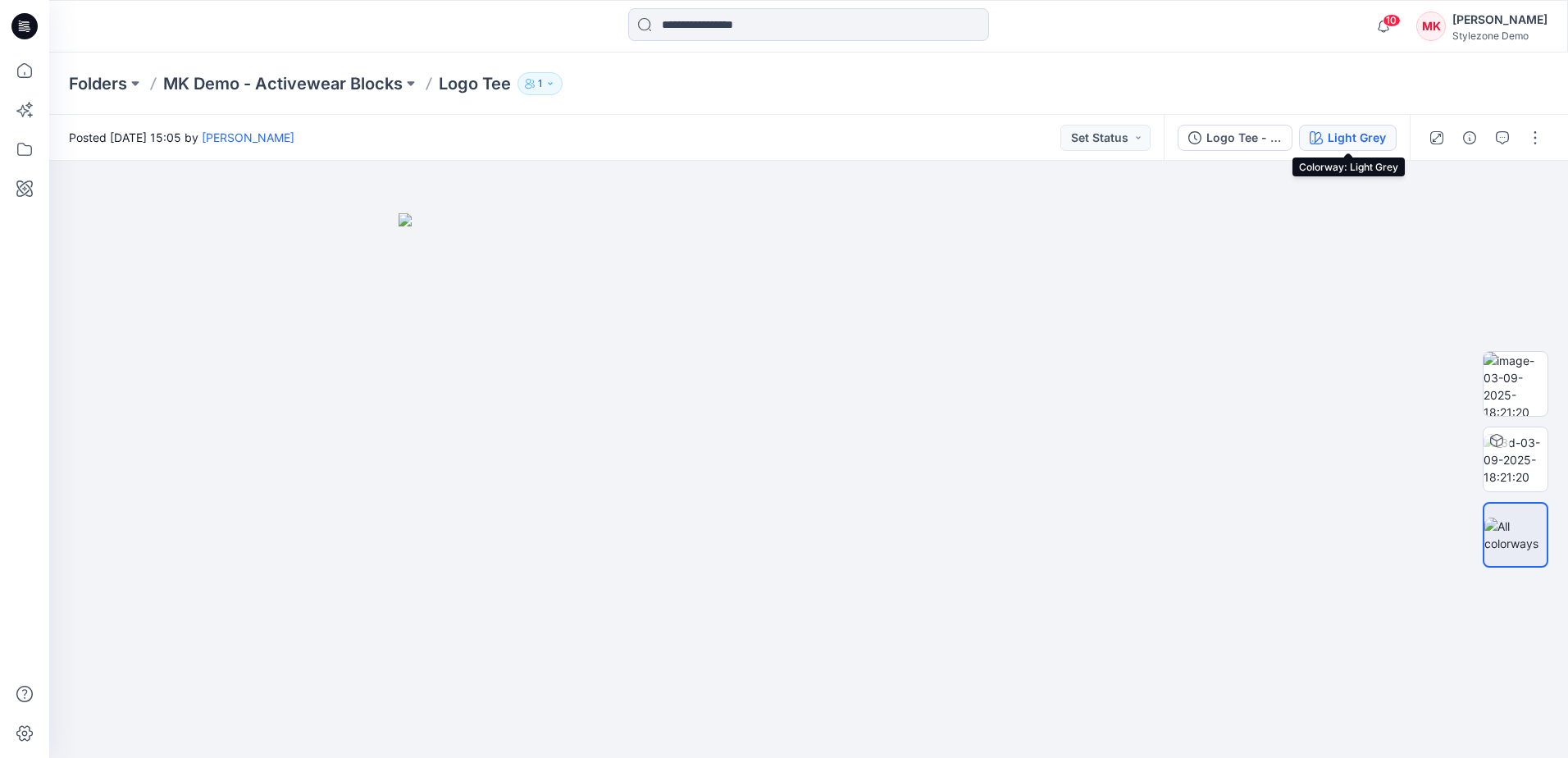
click at [1363, 139] on div "Light Grey" at bounding box center [1357, 137] width 58 height 18
